Goal: Find specific page/section: Find specific page/section

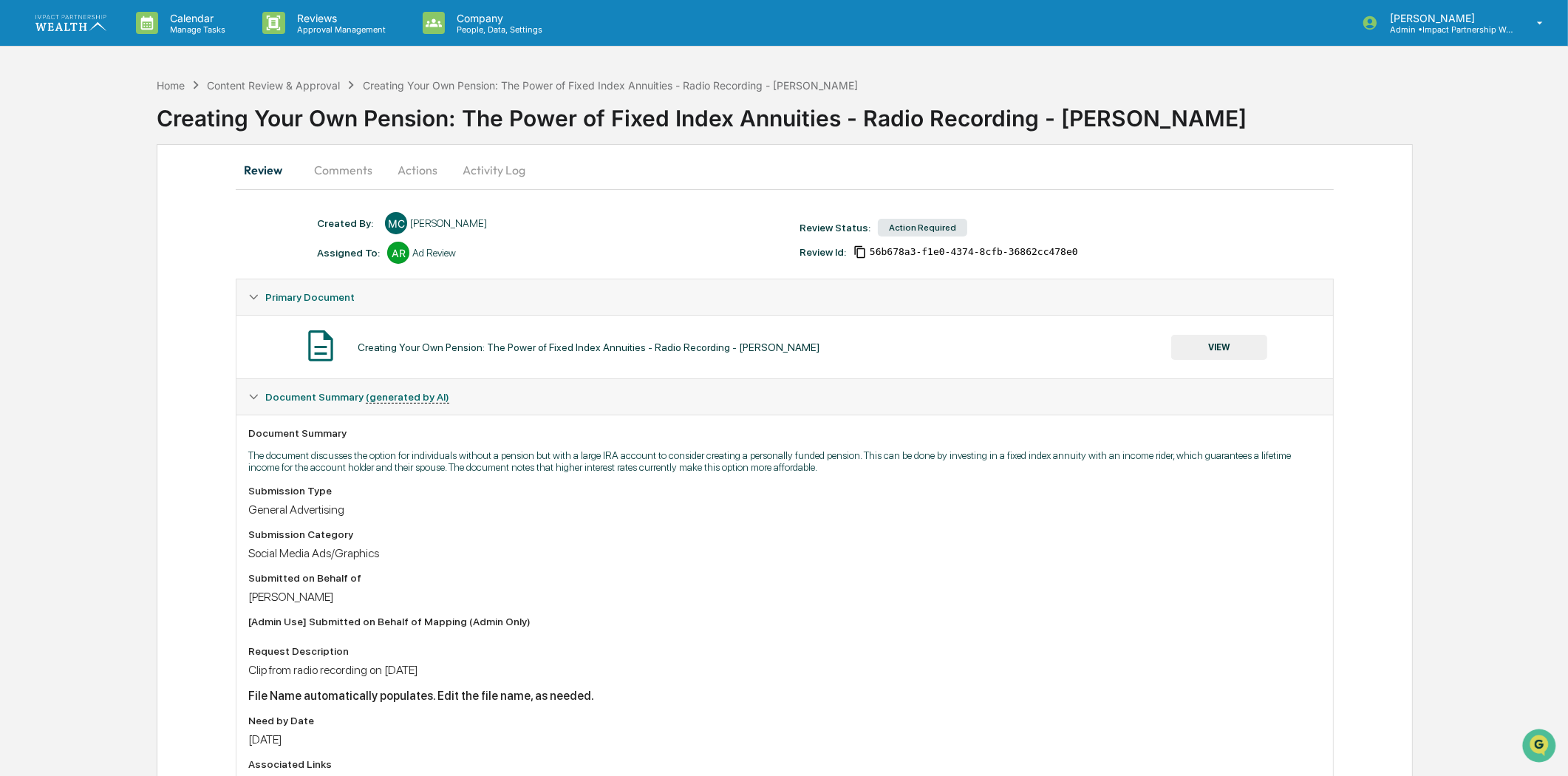
click at [85, 21] on img at bounding box center [71, 23] width 71 height 16
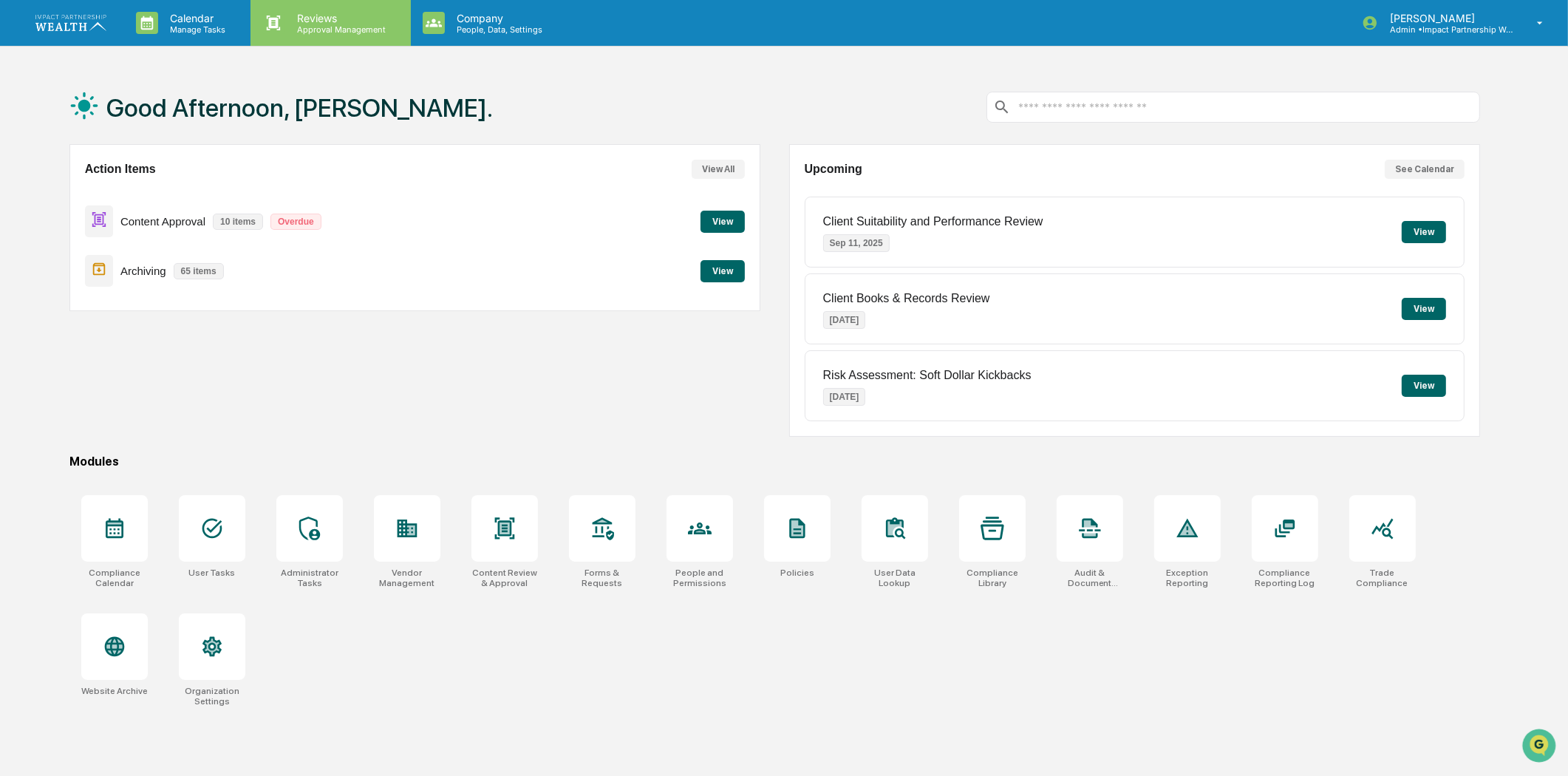
click at [352, 31] on p "Approval Management" at bounding box center [339, 30] width 108 height 11
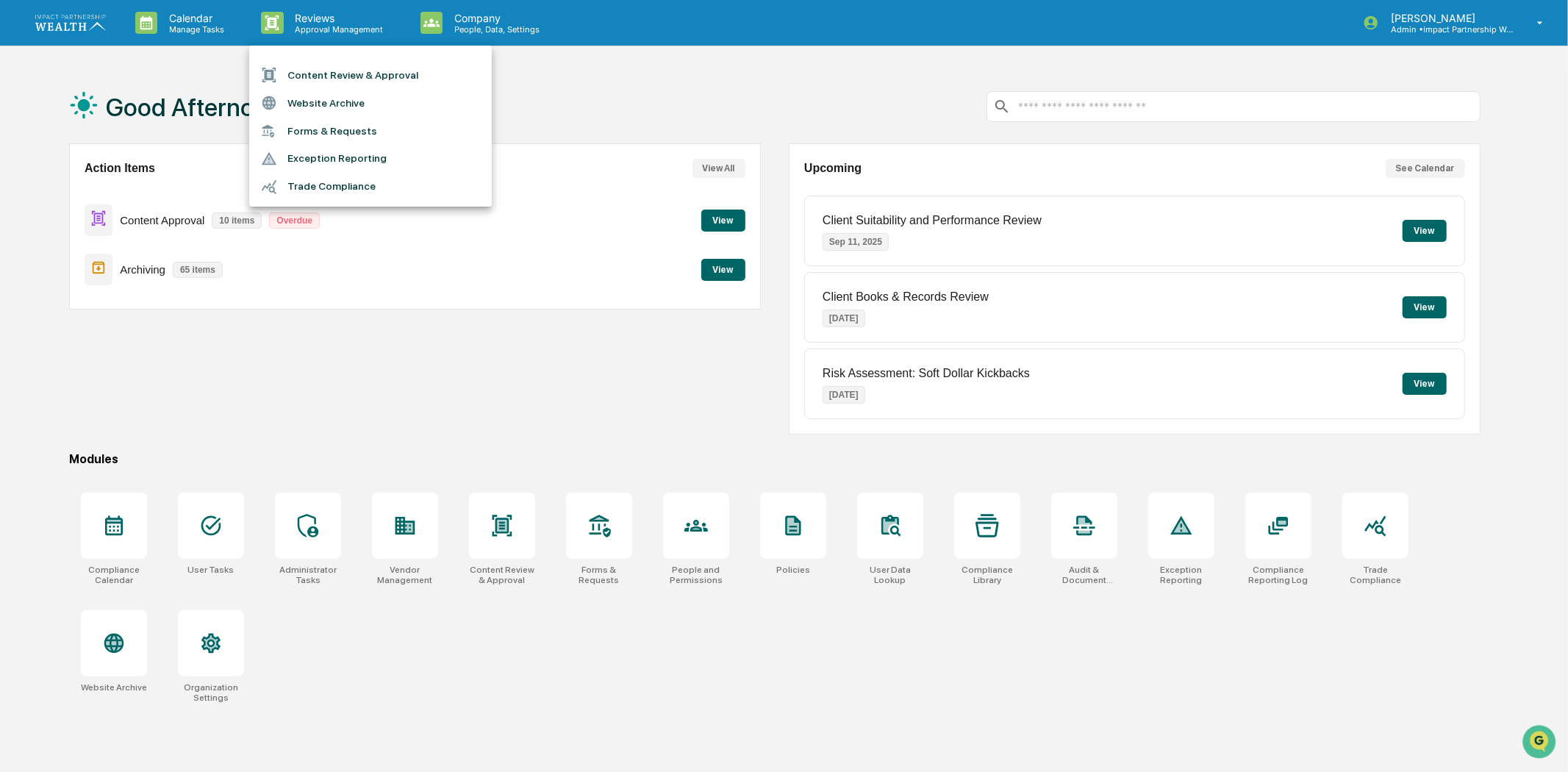
click at [721, 223] on div at bounding box center [784, 386] width 1568 height 772
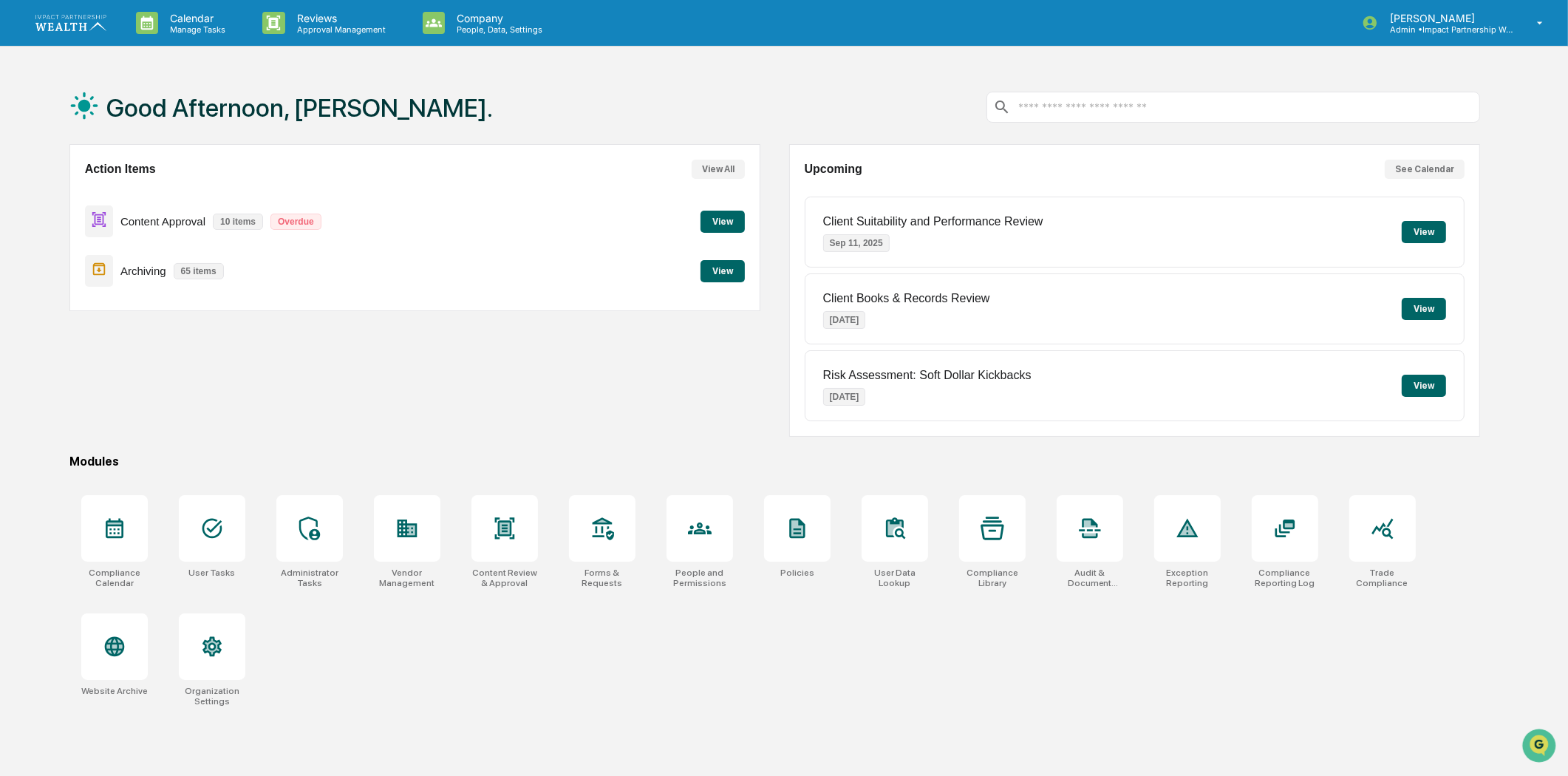
click at [714, 219] on button "View" at bounding box center [722, 221] width 44 height 23
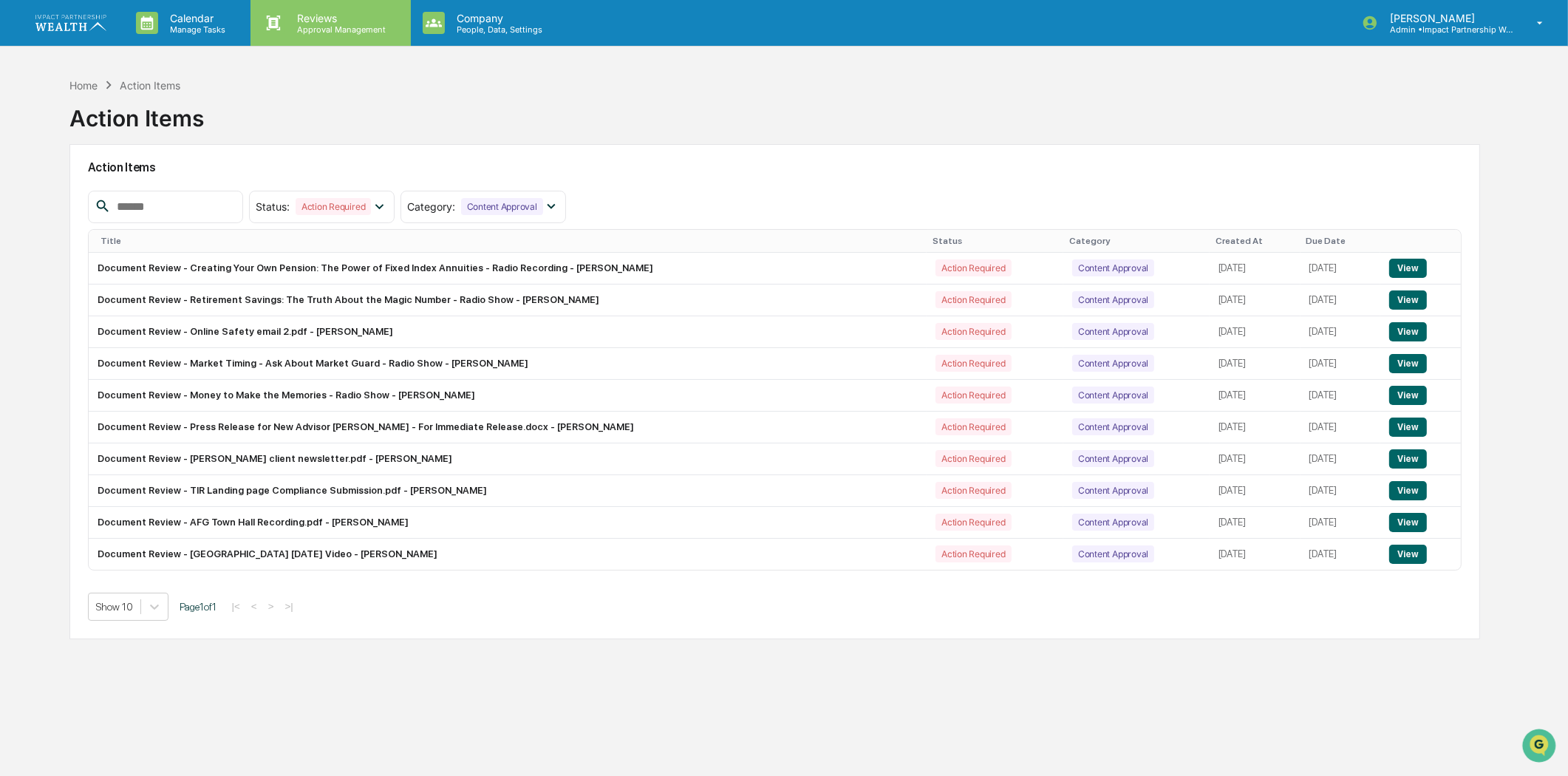
click at [296, 23] on p "Reviews" at bounding box center [339, 18] width 108 height 13
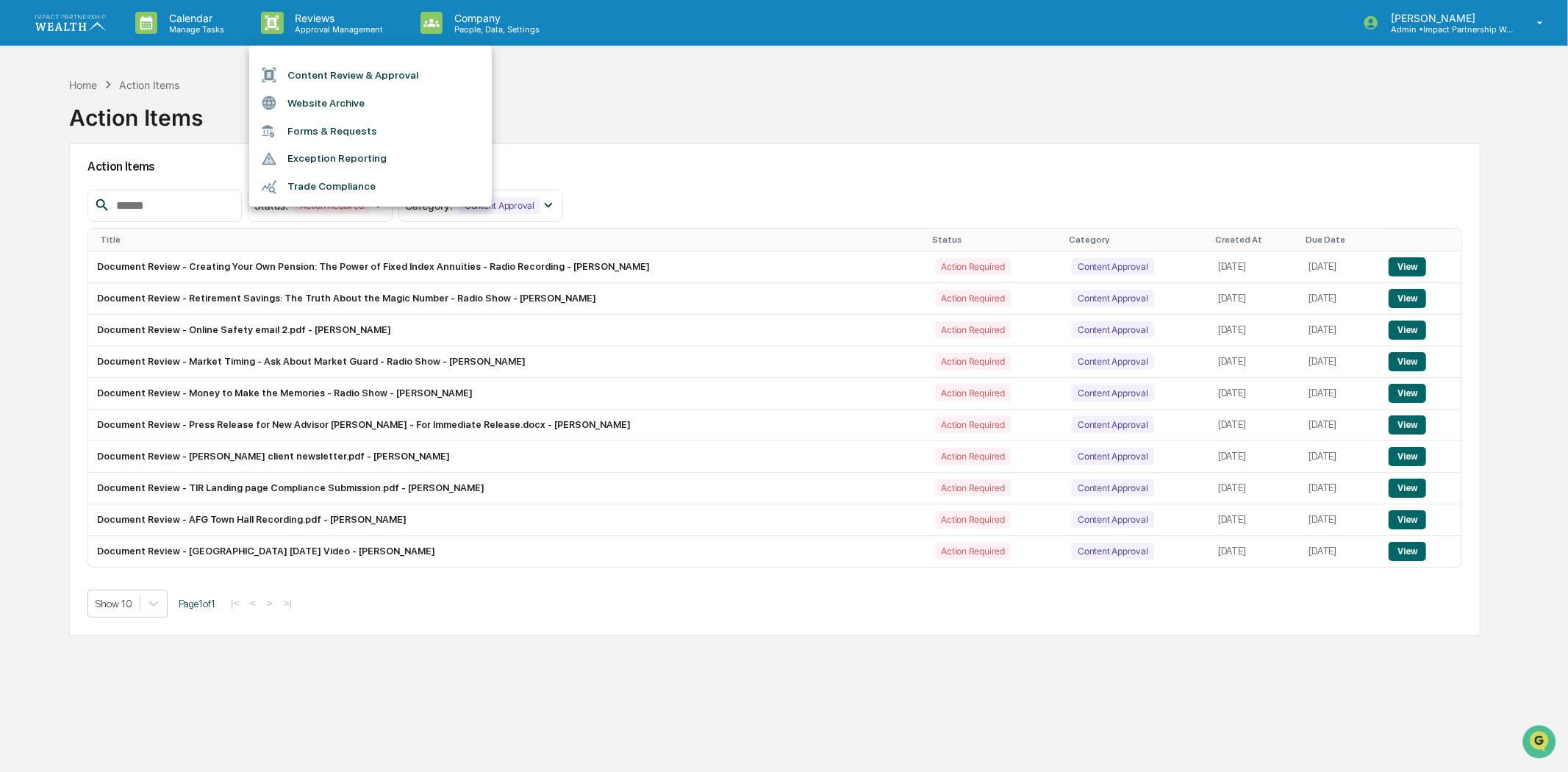
click at [357, 77] on li "Content Review & Approval" at bounding box center [371, 74] width 243 height 28
